Goal: Find specific page/section: Find specific page/section

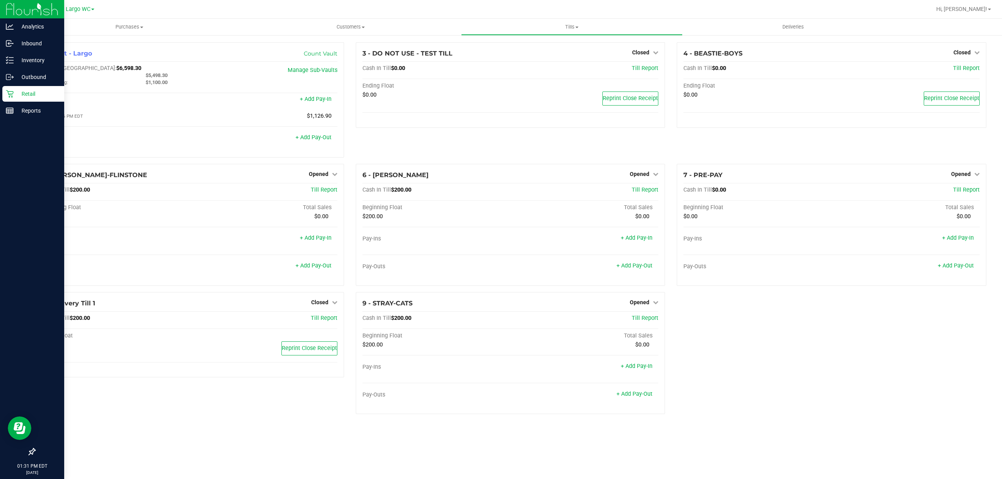
click at [10, 92] on icon at bounding box center [10, 94] width 8 height 8
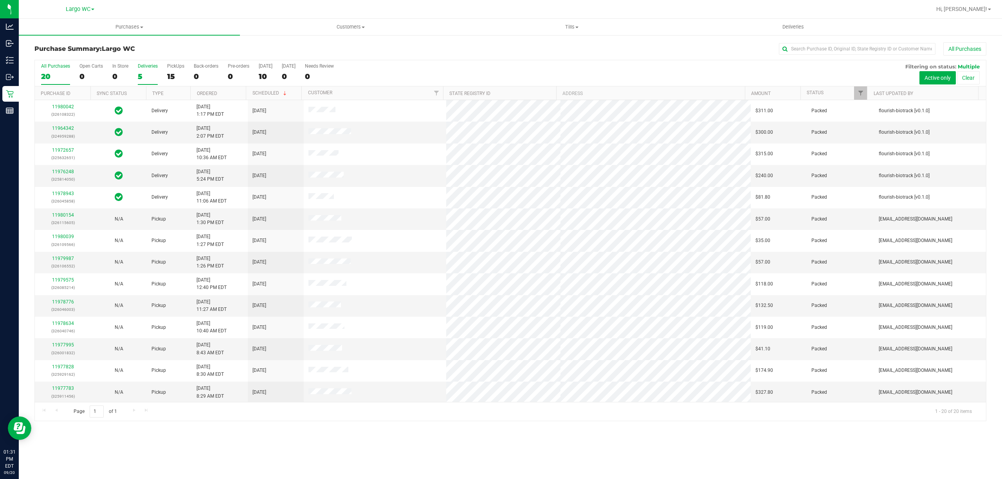
click at [143, 71] on label "Deliveries 5" at bounding box center [148, 74] width 20 height 22
click at [0, 0] on input "Deliveries 5" at bounding box center [0, 0] width 0 height 0
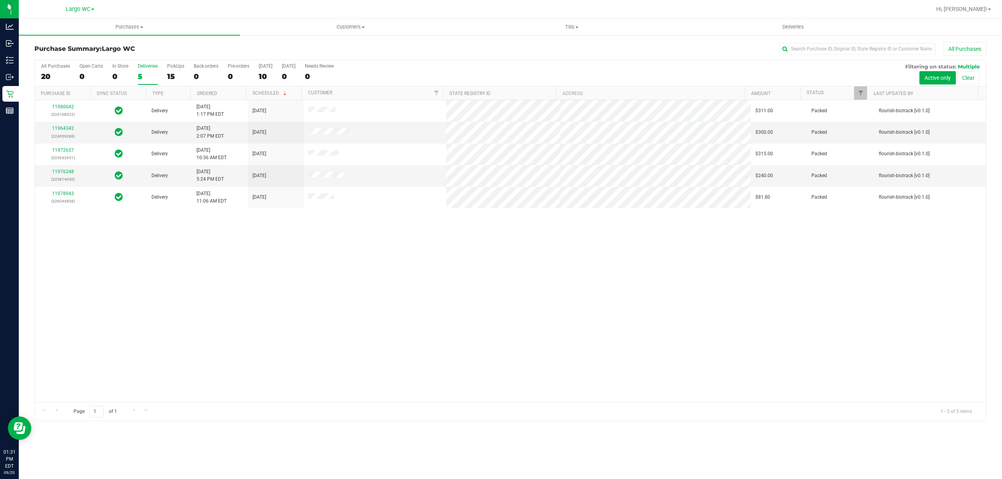
click at [38, 66] on div "All Purchases 20 Open Carts 0 In Store 0 Deliveries 5 PickUps 15 Back-orders 0 …" at bounding box center [510, 63] width 951 height 6
click at [49, 69] on div "All Purchases" at bounding box center [55, 65] width 29 height 5
click at [0, 0] on input "All Purchases 20" at bounding box center [0, 0] width 0 height 0
